Goal: Task Accomplishment & Management: Use online tool/utility

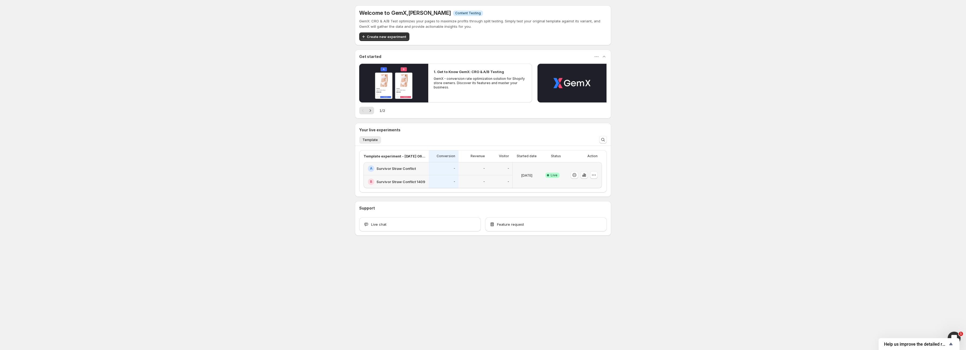
click at [582, 177] on icon "button" at bounding box center [584, 174] width 5 height 5
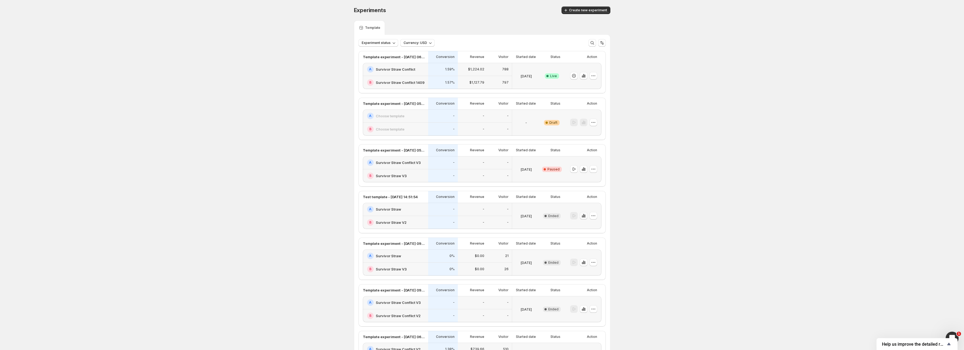
click at [587, 217] on button "button" at bounding box center [584, 216] width 8 height 8
click at [584, 168] on icon "button" at bounding box center [583, 168] width 5 height 5
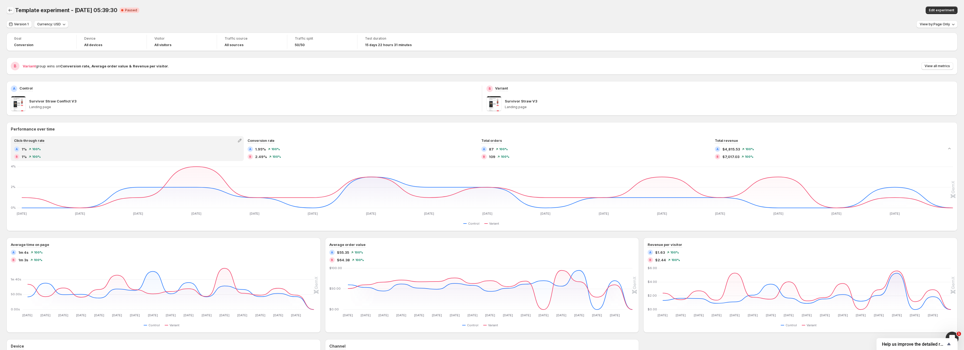
click at [12, 13] on button "Back" at bounding box center [10, 10] width 8 height 8
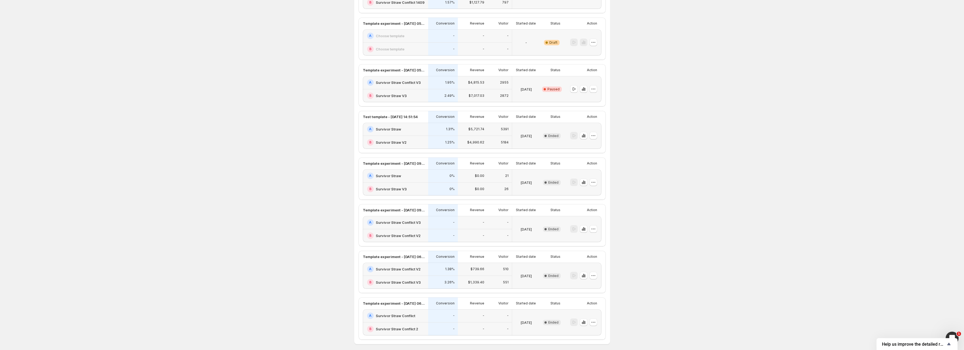
scroll to position [103, 0]
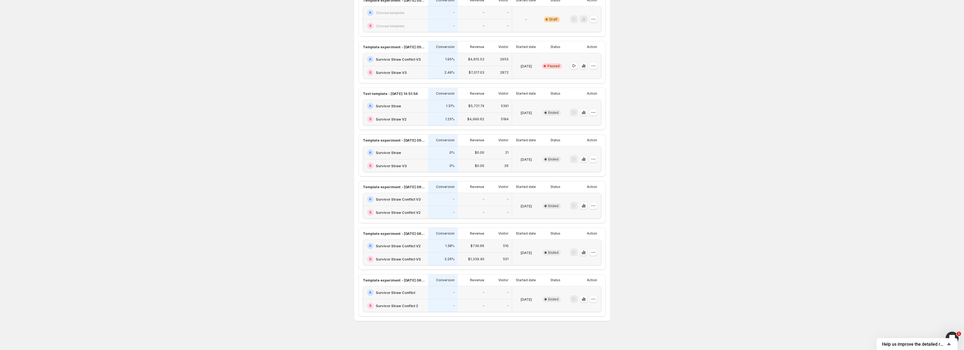
click at [586, 254] on icon "button" at bounding box center [583, 252] width 5 height 5
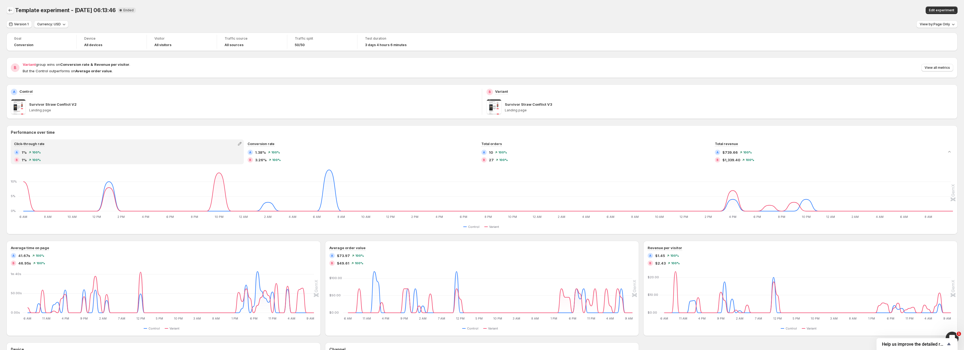
click at [10, 9] on icon "Back" at bounding box center [10, 10] width 5 height 5
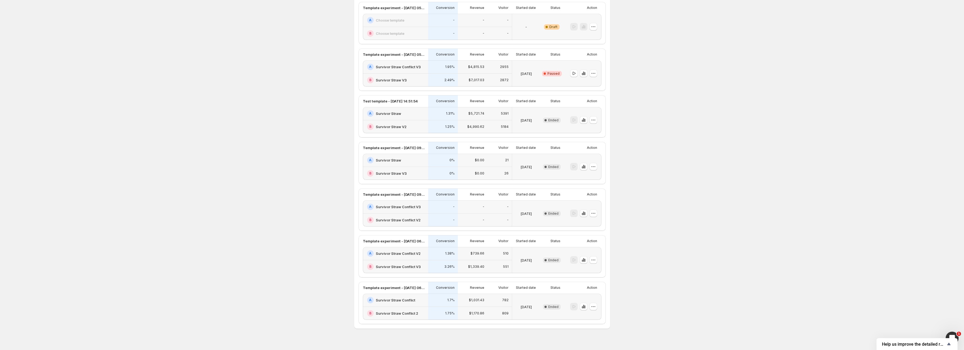
scroll to position [103, 0]
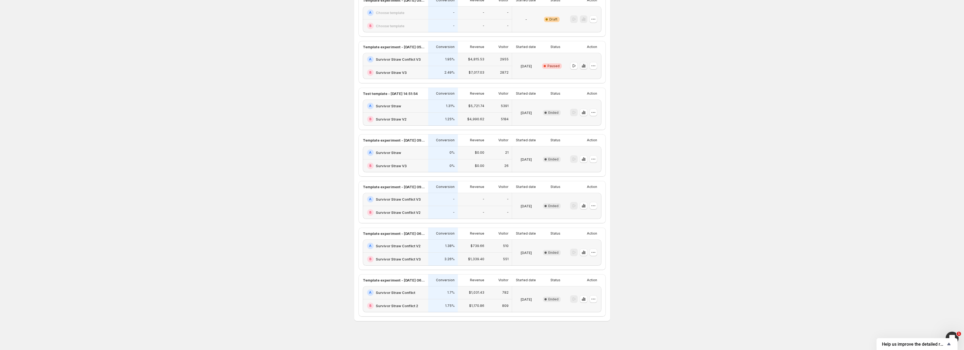
click at [583, 66] on icon "button" at bounding box center [581, 67] width 1 height 2
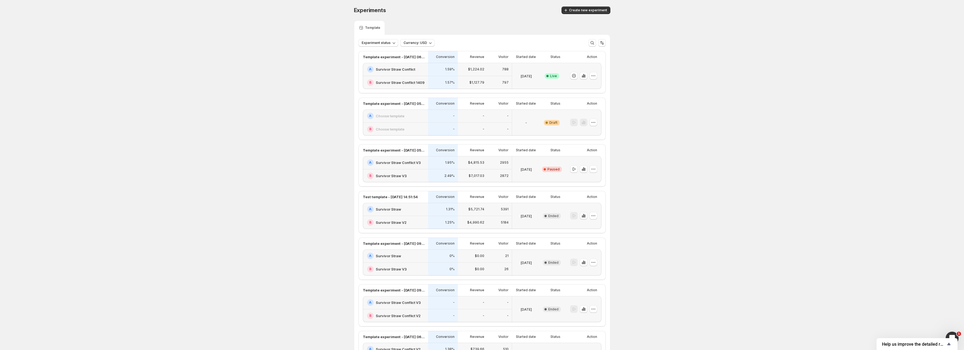
click at [584, 216] on icon "button" at bounding box center [583, 215] width 5 height 5
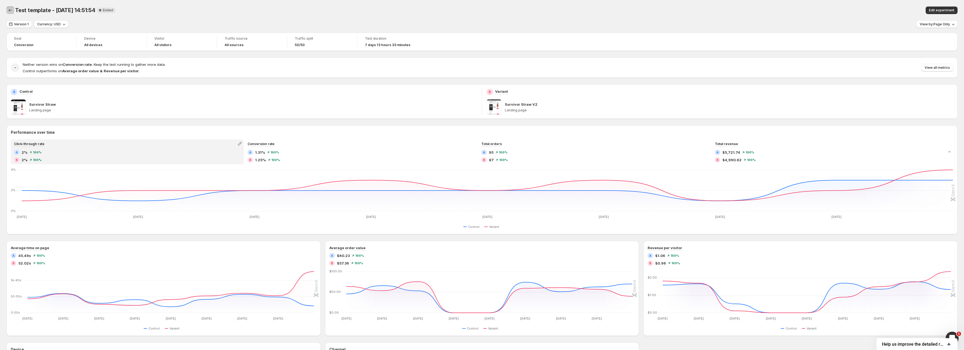
click at [8, 11] on icon "Back" at bounding box center [10, 10] width 5 height 5
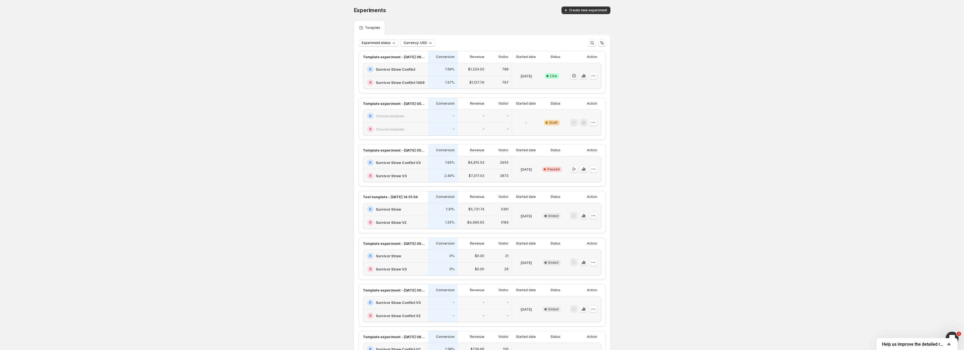
click at [586, 78] on icon "button" at bounding box center [583, 75] width 5 height 5
